Goal: Navigation & Orientation: Find specific page/section

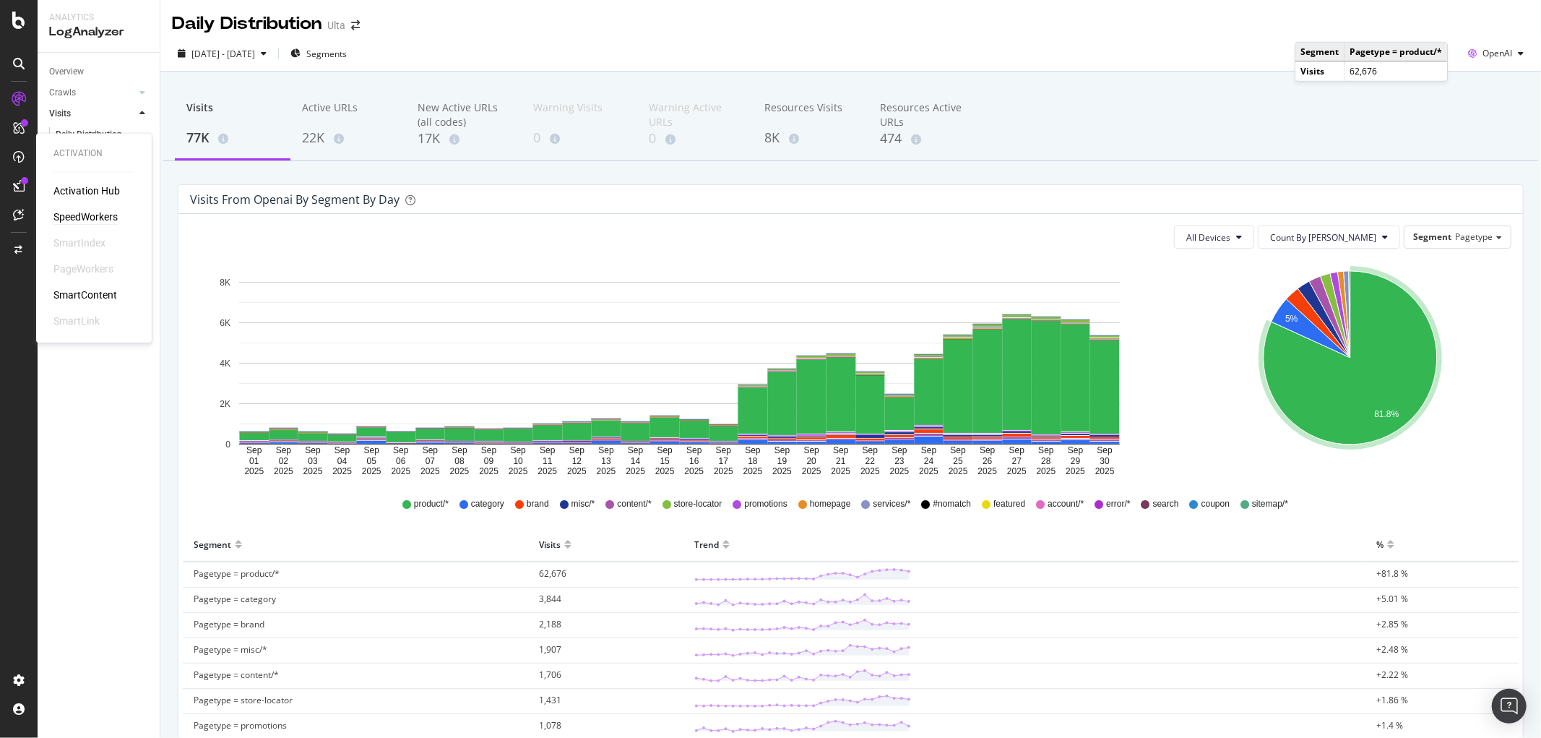
click at [67, 210] on div "SpeedWorkers" at bounding box center [85, 217] width 64 height 14
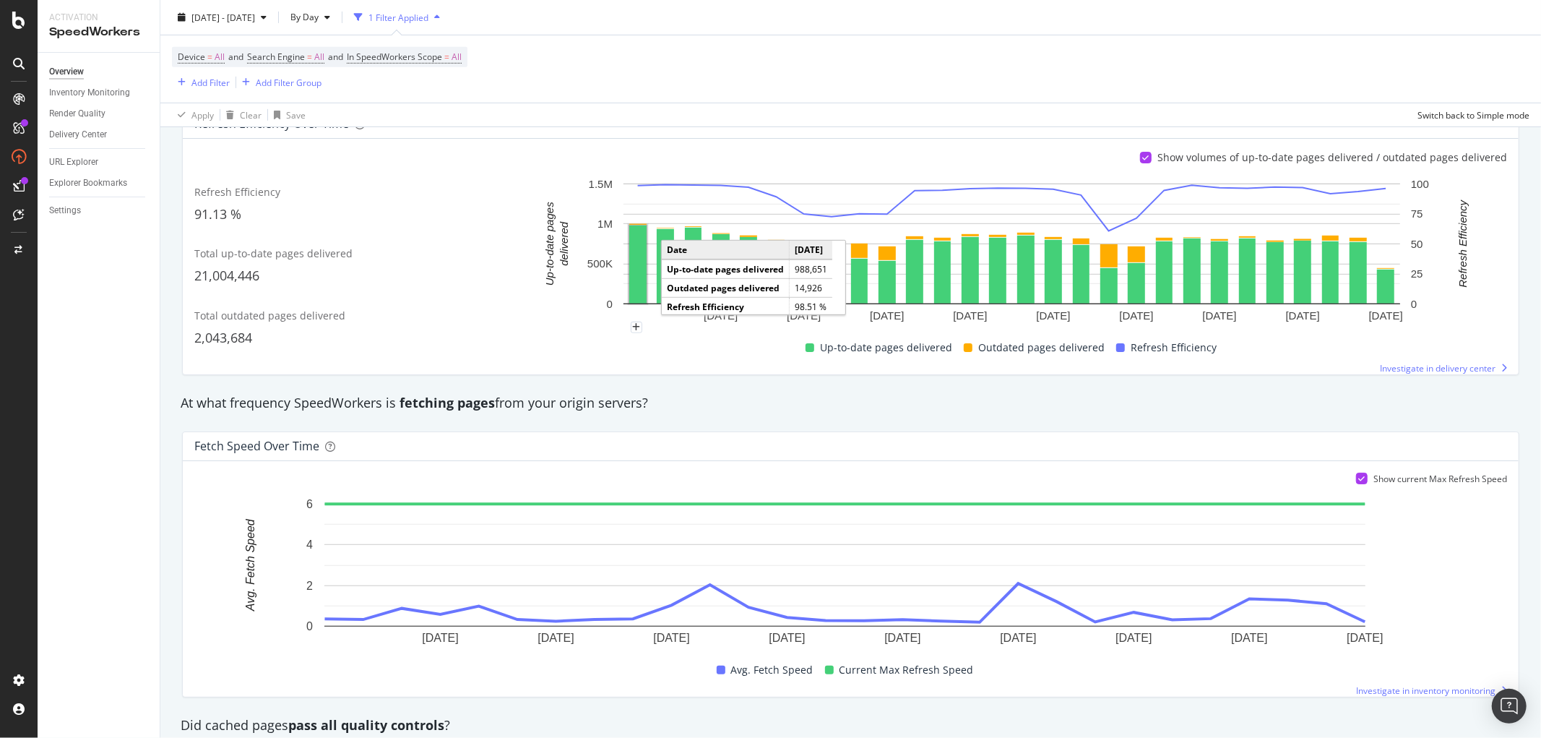
scroll to position [803, 0]
